Goal: Task Accomplishment & Management: Use online tool/utility

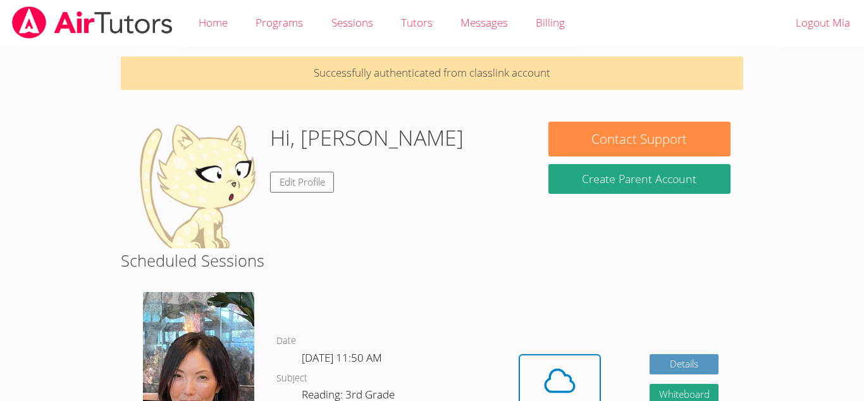
click at [349, 68] on p "Successfully authenticated from classlink account" at bounding box center [432, 73] width 623 height 34
click at [551, 374] on icon at bounding box center [559, 380] width 35 height 35
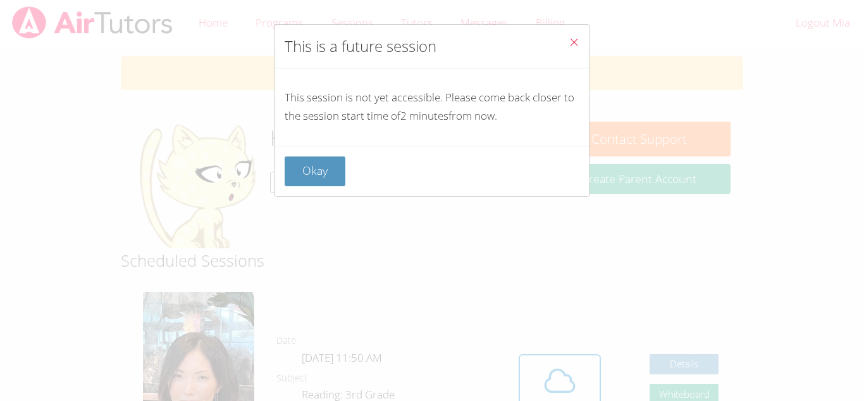
click at [278, 196] on div "Okay" at bounding box center [432, 171] width 315 height 51
click at [337, 155] on div "Okay" at bounding box center [432, 171] width 315 height 51
click at [332, 163] on button "Okay" at bounding box center [315, 171] width 61 height 30
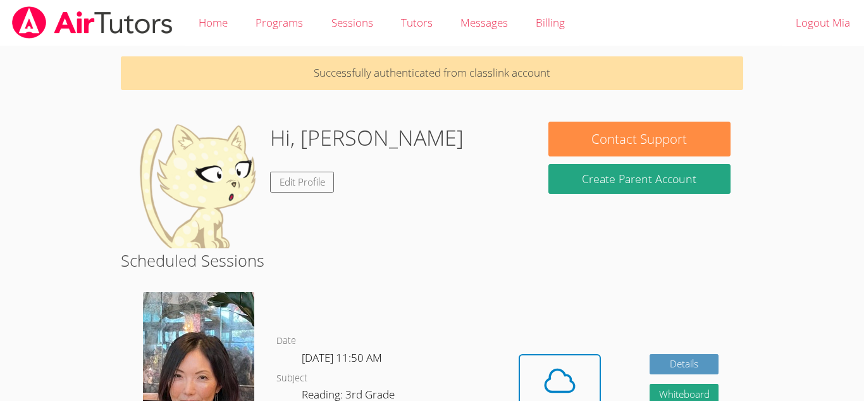
scroll to position [24, 0]
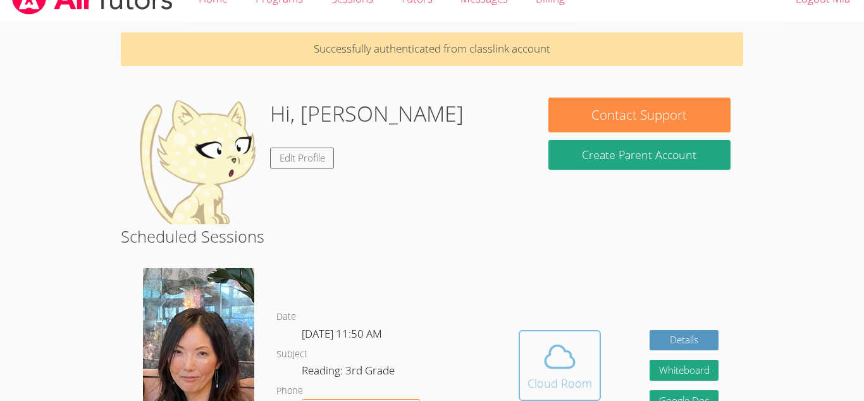
click at [564, 364] on icon at bounding box center [559, 356] width 35 height 35
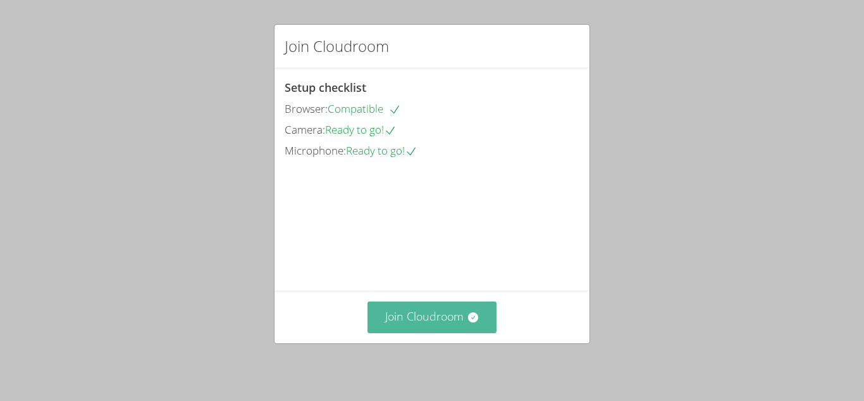
click at [454, 309] on button "Join Cloudroom" at bounding box center [433, 316] width 130 height 31
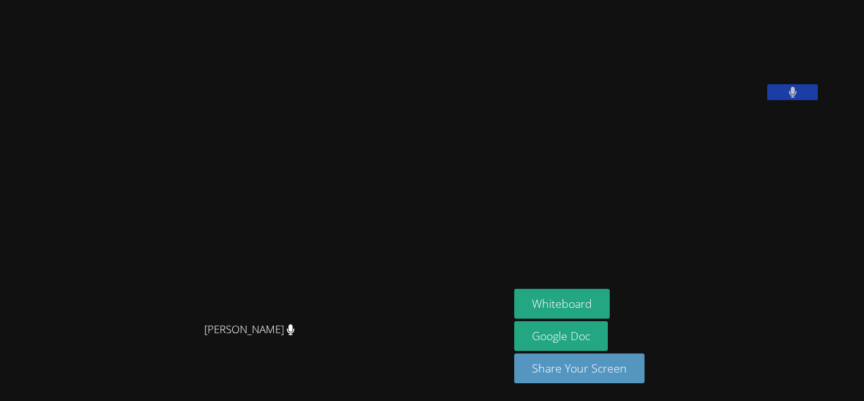
click at [651, 256] on aside "Mia Juarez Whiteboard Google Doc Share Your Screen" at bounding box center [667, 200] width 316 height 401
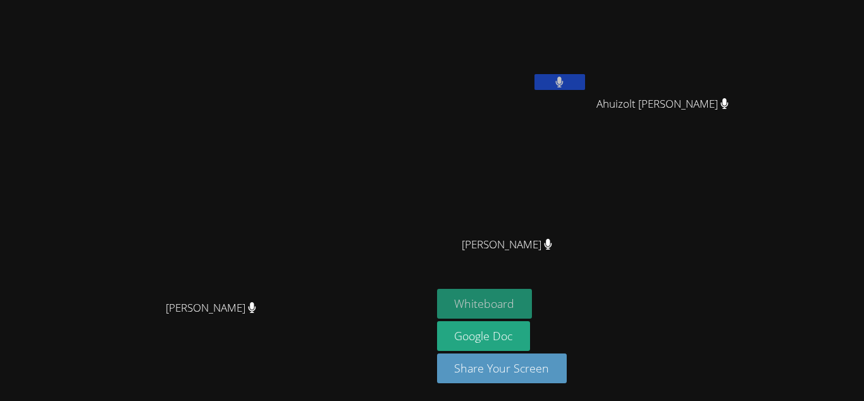
click at [533, 293] on button "Whiteboard" at bounding box center [485, 304] width 96 height 30
